Goal: Navigation & Orientation: Locate item on page

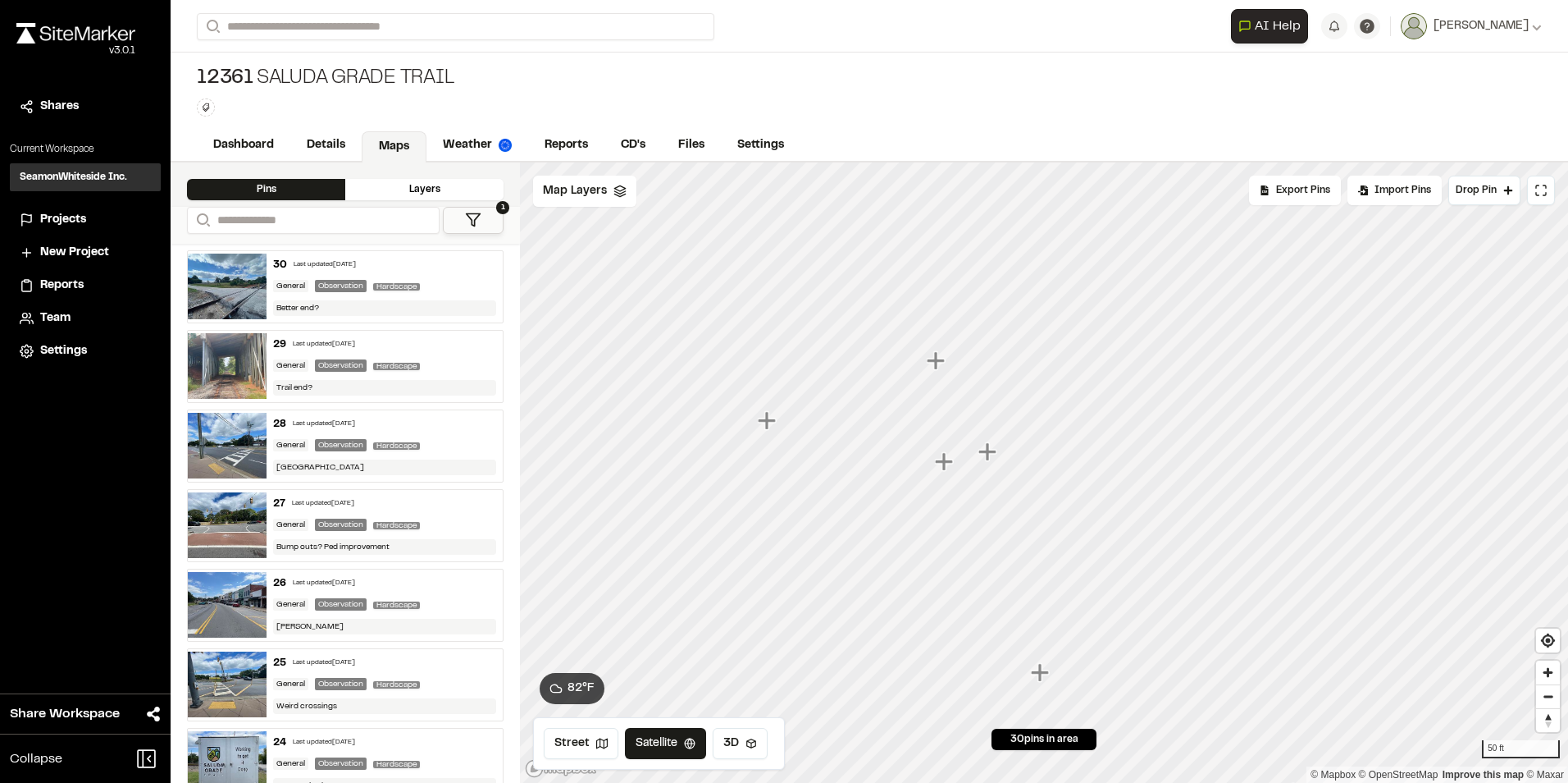
click at [931, 364] on icon "Map marker" at bounding box center [937, 361] width 21 height 21
click at [1096, 567] on icon "Map marker" at bounding box center [1094, 563] width 18 height 18
click at [1001, 483] on icon "Map marker" at bounding box center [999, 481] width 18 height 18
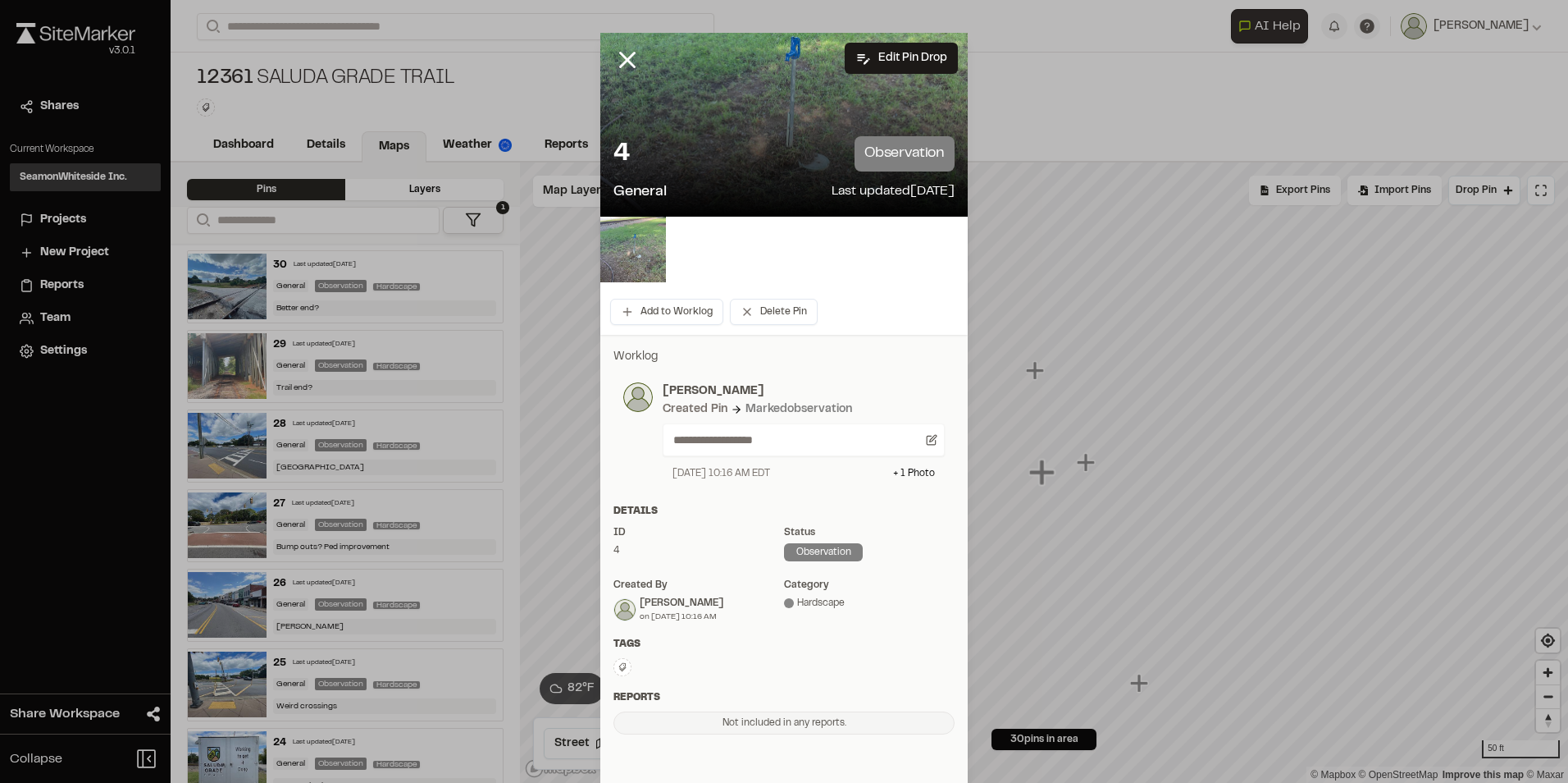
click at [743, 148] on div "4 observation" at bounding box center [784, 154] width 341 height 36
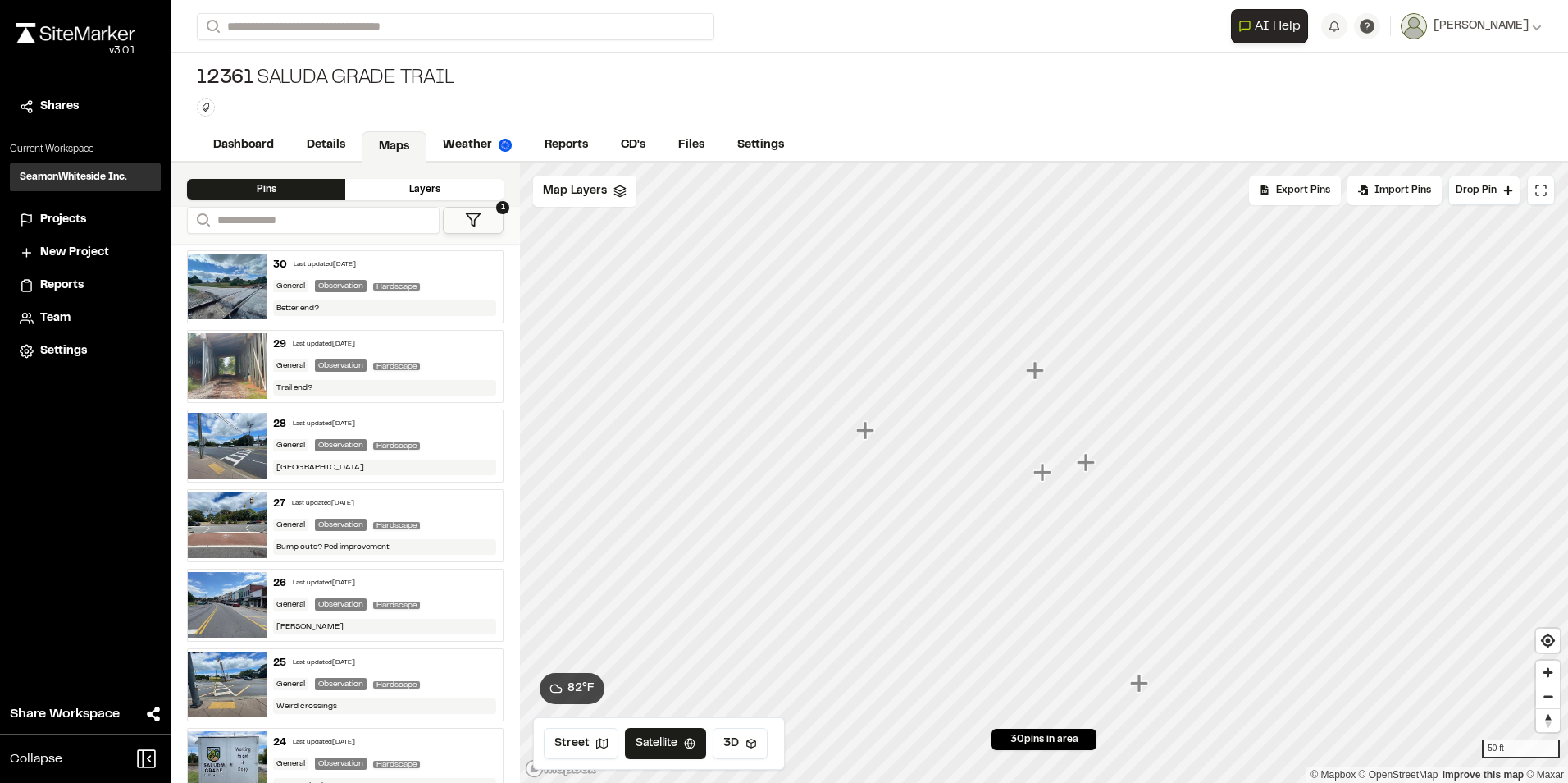
click at [1038, 374] on icon "Map marker" at bounding box center [1036, 371] width 21 height 21
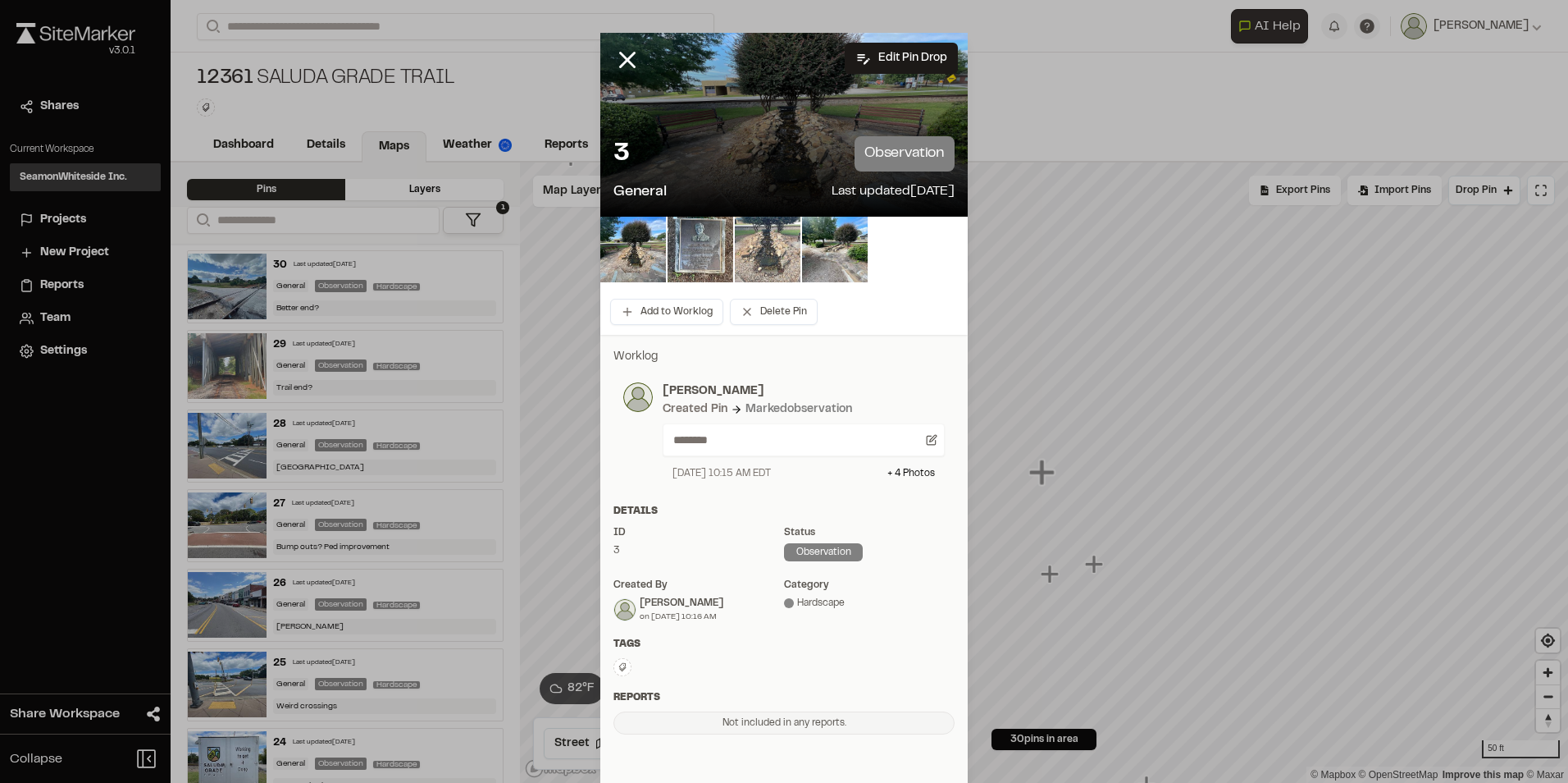
click at [755, 254] on img at bounding box center [767, 249] width 65 height 65
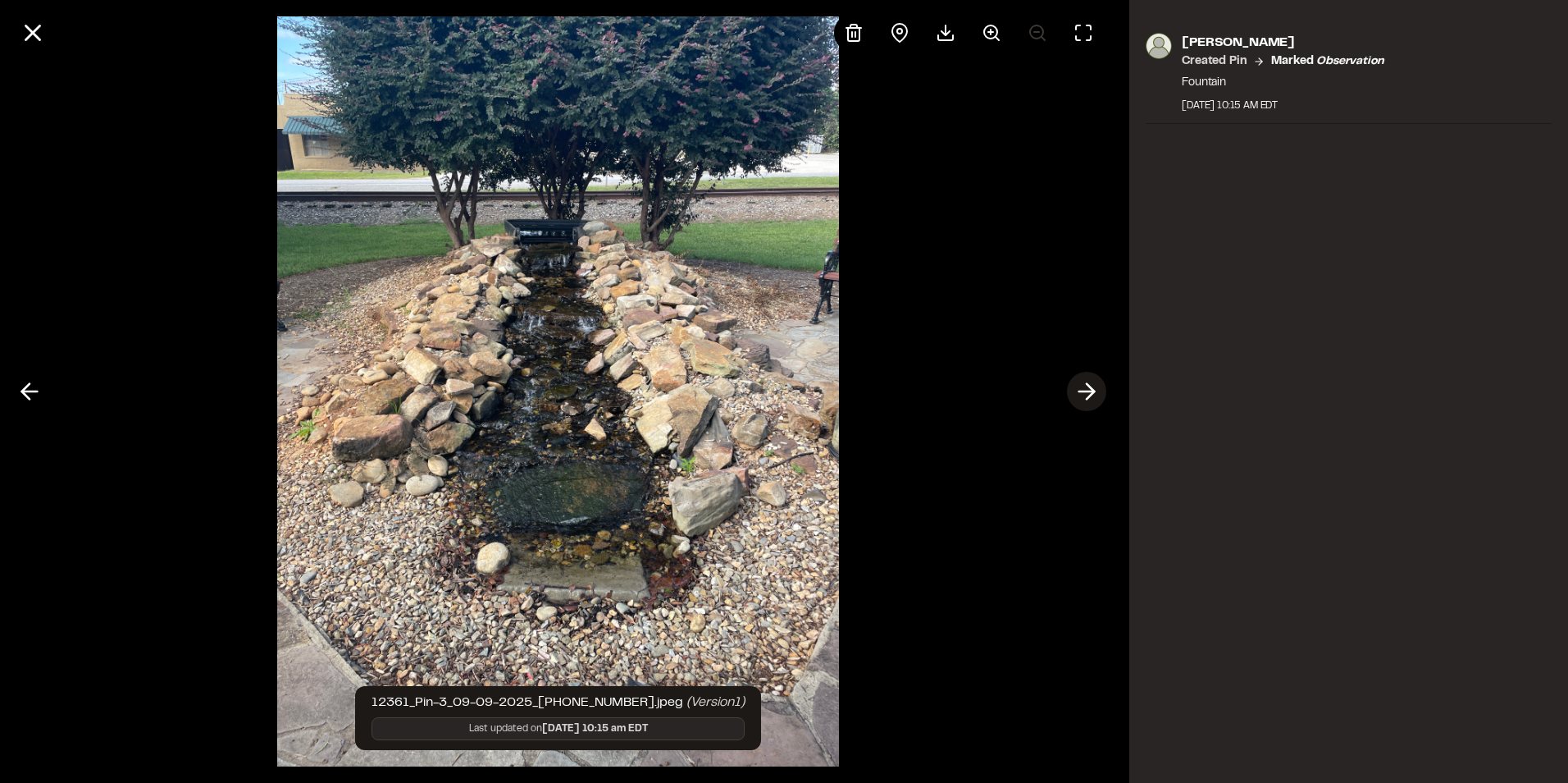
click at [1085, 399] on icon at bounding box center [1086, 391] width 26 height 28
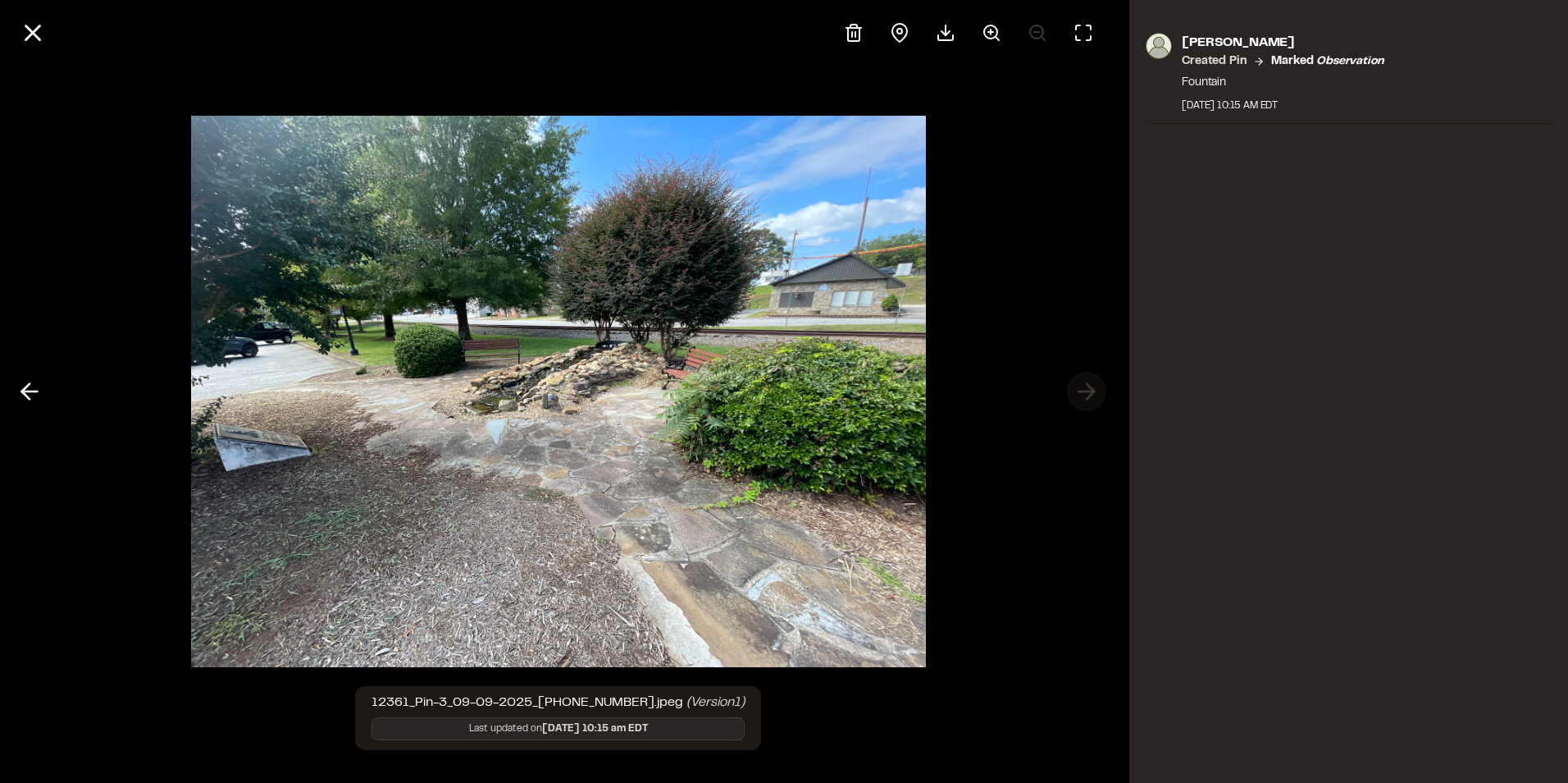
click at [1085, 399] on div at bounding box center [558, 391] width 1116 height 783
click at [24, 389] on polyline at bounding box center [26, 392] width 8 height 15
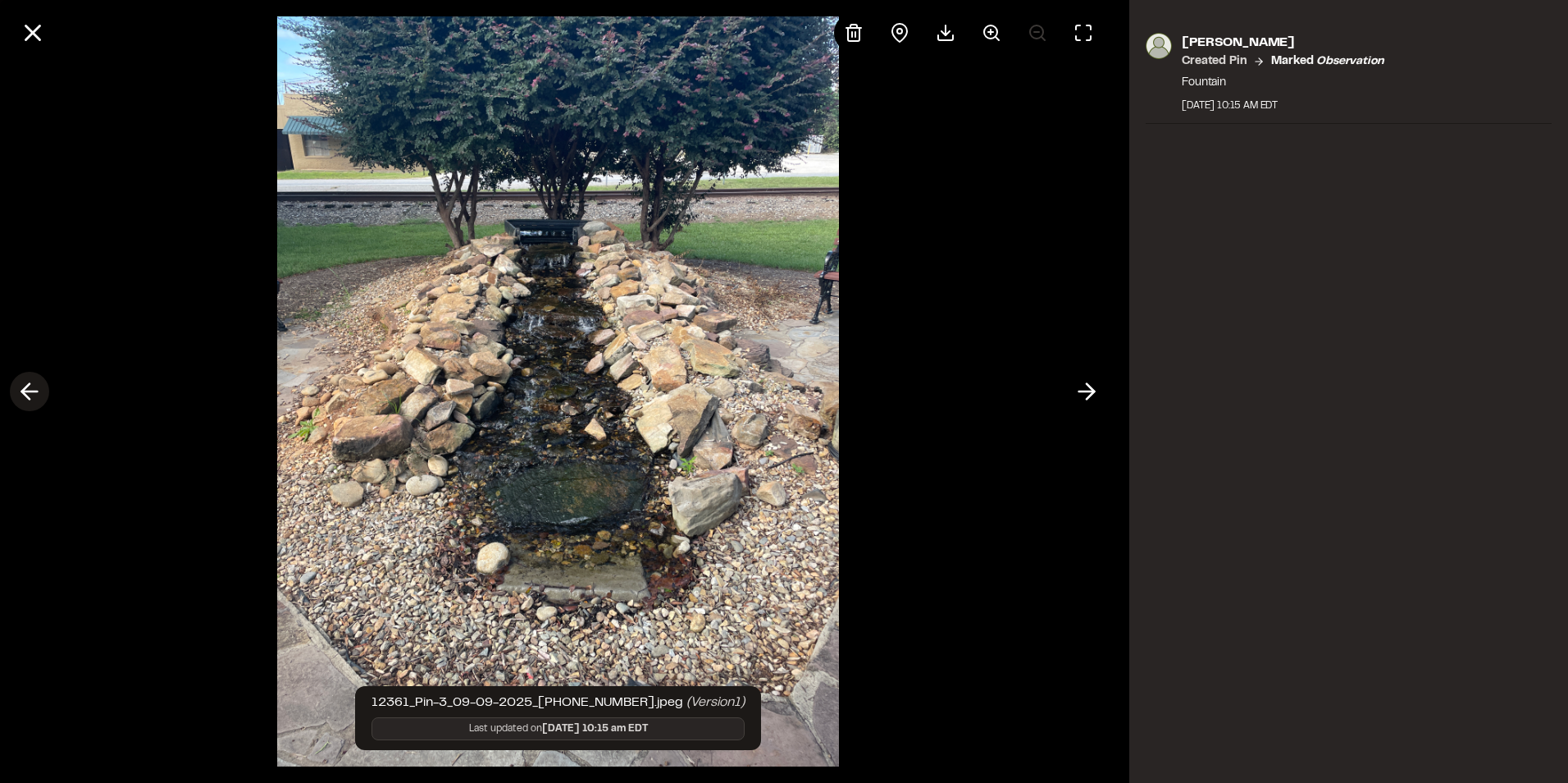
click at [24, 389] on polyline at bounding box center [26, 392] width 8 height 15
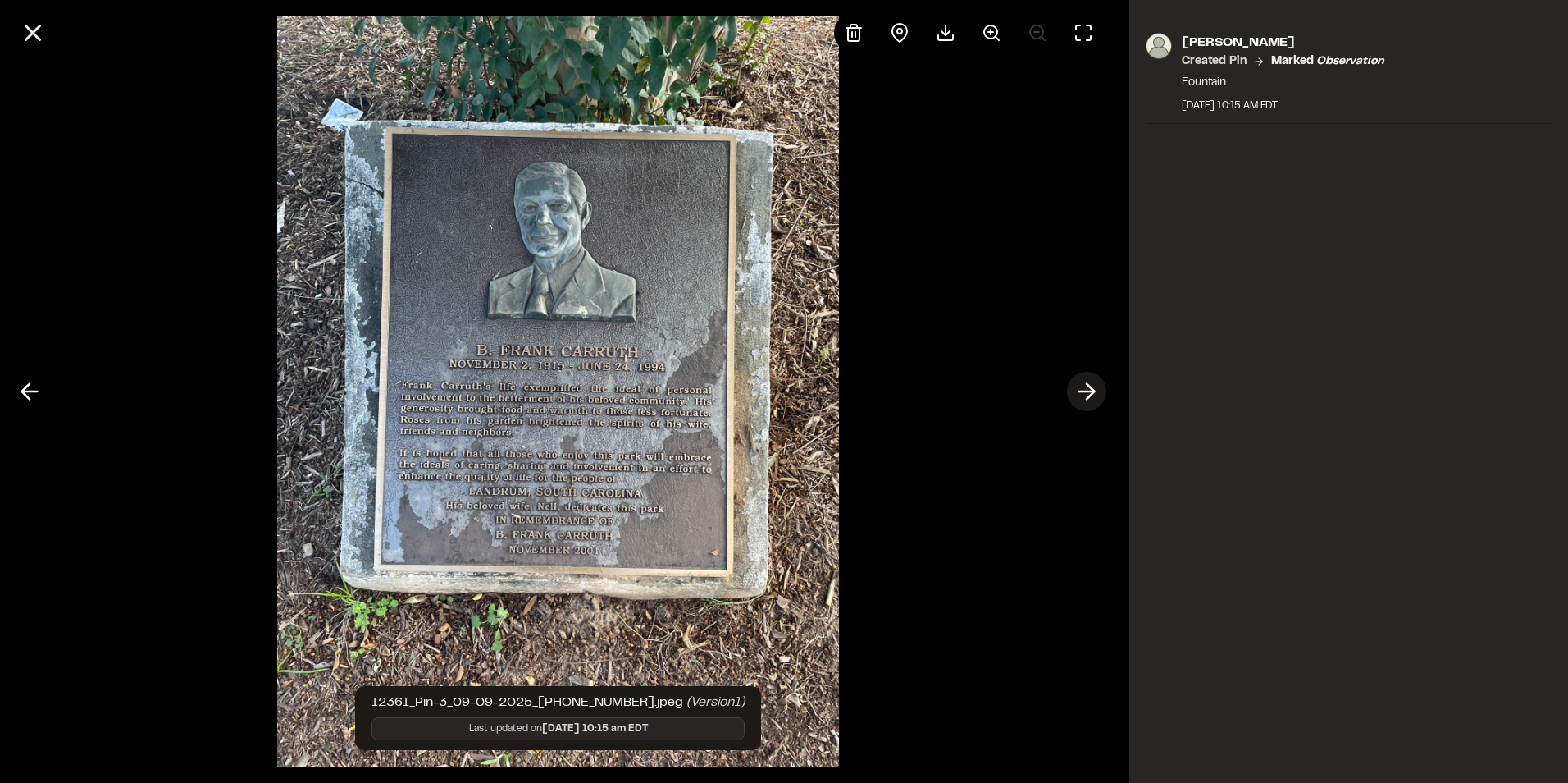
click at [1086, 391] on line at bounding box center [1087, 391] width 15 height 0
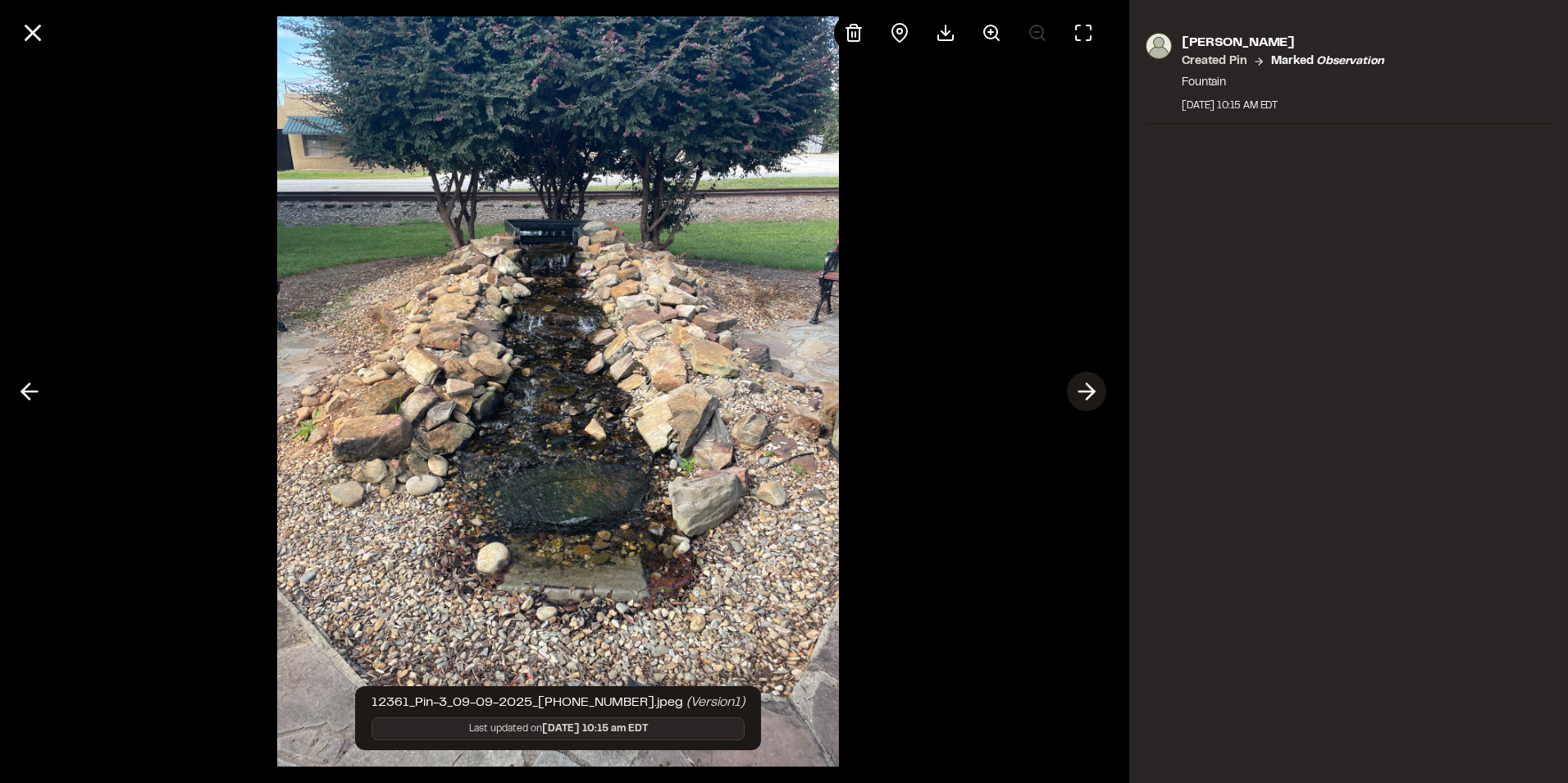
click at [1086, 391] on line at bounding box center [1087, 391] width 15 height 0
